Goal: Task Accomplishment & Management: Manage account settings

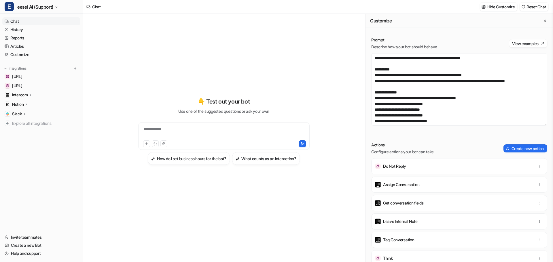
scroll to position [1186, 0]
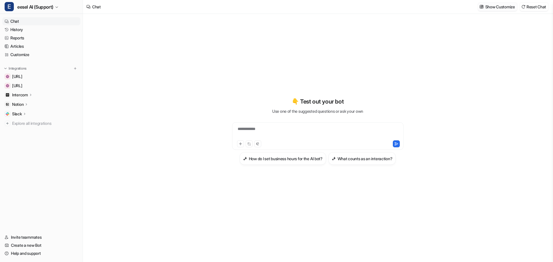
click at [509, 7] on p "Show Customize" at bounding box center [500, 7] width 30 height 6
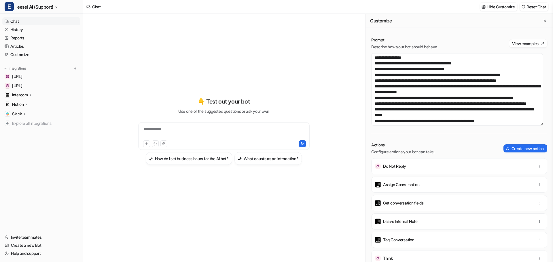
scroll to position [1209, 0]
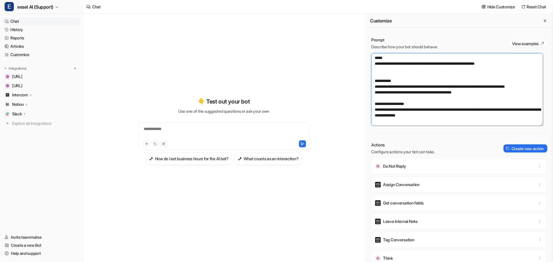
drag, startPoint x: 511, startPoint y: 116, endPoint x: 372, endPoint y: 102, distance: 139.2
click at [372, 102] on textarea at bounding box center [457, 89] width 172 height 73
click at [461, 113] on textarea at bounding box center [457, 89] width 172 height 73
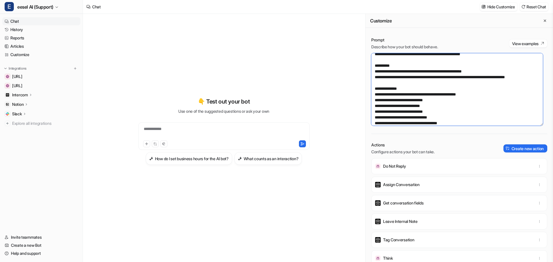
scroll to position [0, 0]
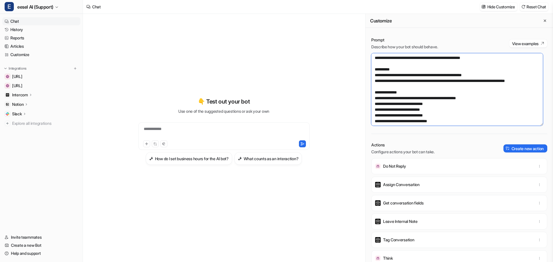
click at [435, 99] on textarea at bounding box center [457, 89] width 172 height 73
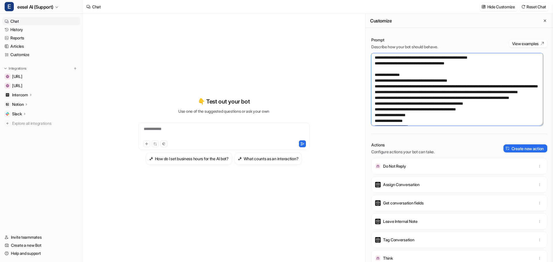
scroll to position [316, 0]
drag, startPoint x: 375, startPoint y: 59, endPoint x: 465, endPoint y: 88, distance: 94.2
click at [465, 88] on textarea at bounding box center [457, 89] width 172 height 73
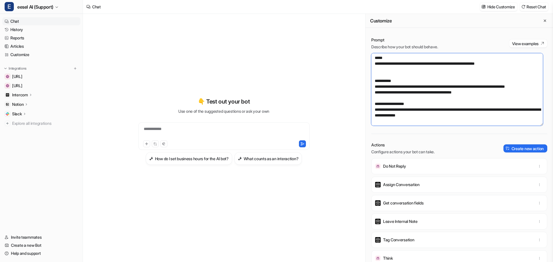
scroll to position [1209, 0]
drag, startPoint x: 516, startPoint y: 118, endPoint x: 371, endPoint y: 107, distance: 145.3
click at [371, 107] on textarea at bounding box center [457, 89] width 172 height 73
paste textarea "**********"
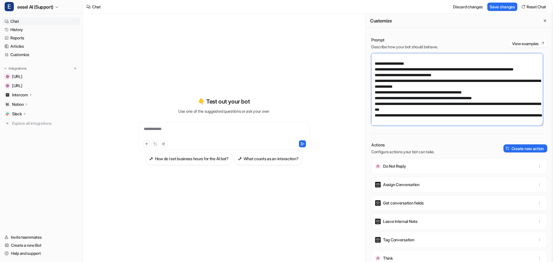
scroll to position [1094, 0]
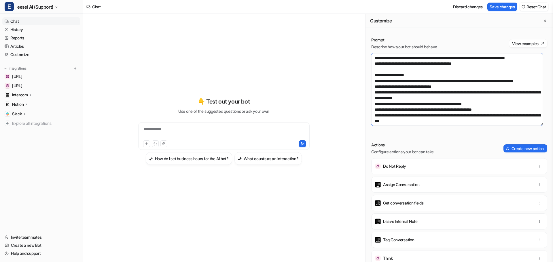
drag, startPoint x: 496, startPoint y: 114, endPoint x: 373, endPoint y: 62, distance: 133.3
click at [373, 62] on textarea at bounding box center [457, 89] width 172 height 73
click at [433, 91] on textarea at bounding box center [457, 89] width 172 height 73
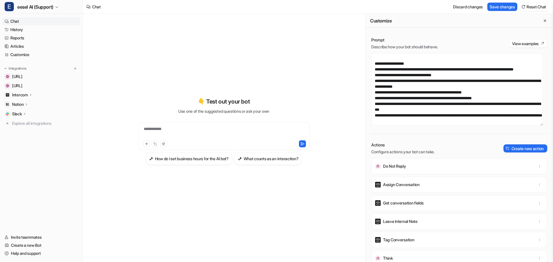
scroll to position [1253, 0]
drag, startPoint x: 426, startPoint y: 124, endPoint x: 374, endPoint y: 87, distance: 63.6
click at [374, 87] on textarea at bounding box center [457, 89] width 172 height 73
paste textarea "**********"
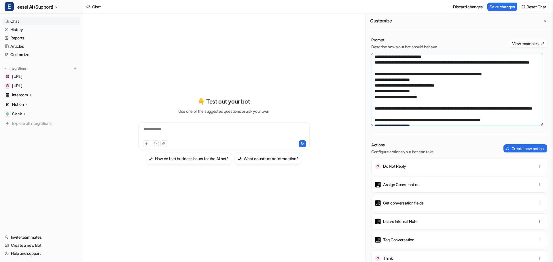
scroll to position [835, 0]
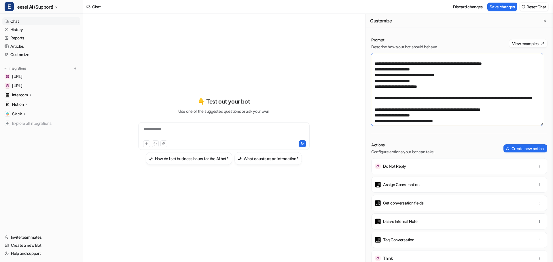
click at [401, 98] on textarea at bounding box center [457, 89] width 172 height 73
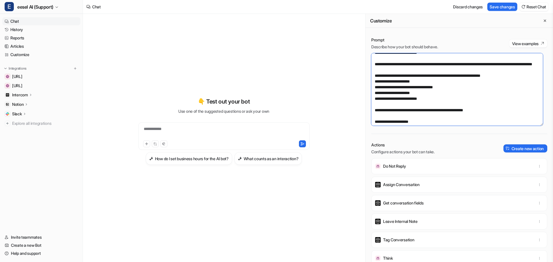
scroll to position [979, 0]
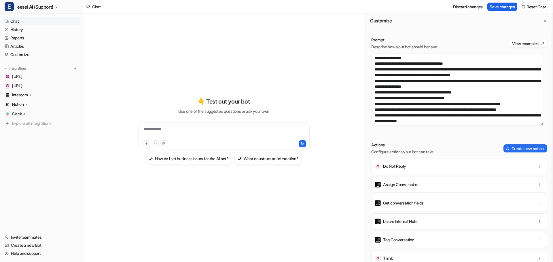
click at [495, 7] on button "Save changes" at bounding box center [502, 7] width 30 height 8
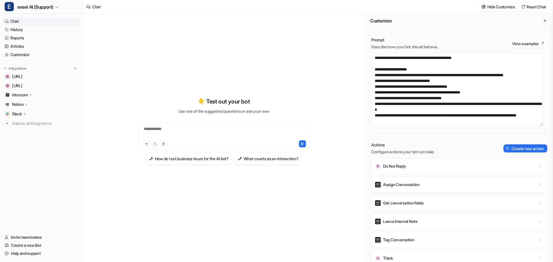
scroll to position [1267, 0]
click at [433, 103] on textarea at bounding box center [457, 89] width 172 height 73
drag, startPoint x: 405, startPoint y: 106, endPoint x: 426, endPoint y: 94, distance: 24.6
click at [426, 94] on textarea at bounding box center [457, 89] width 172 height 73
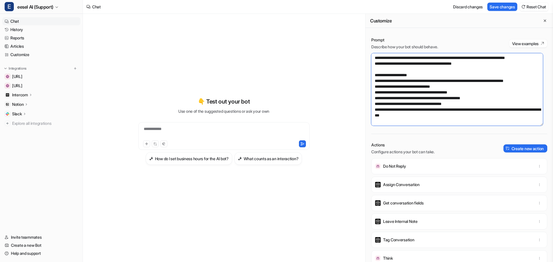
scroll to position [1255, 0]
type textarea "**********"
click at [499, 5] on button "Save changes" at bounding box center [502, 7] width 30 height 8
